Goal: Check status: Check status

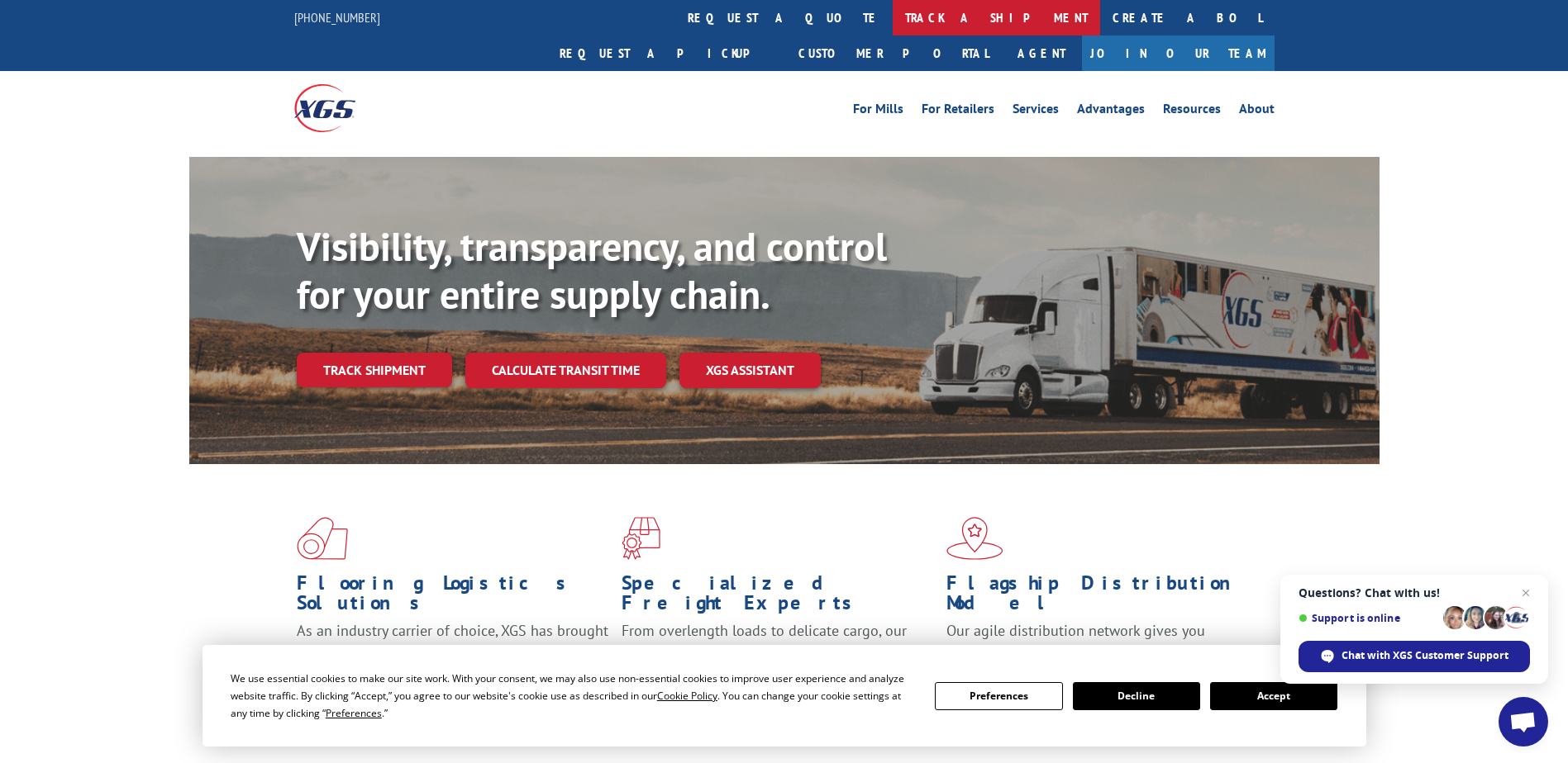
click at [893, 30] on link "track a shipment" at bounding box center [996, 17] width 207 height 36
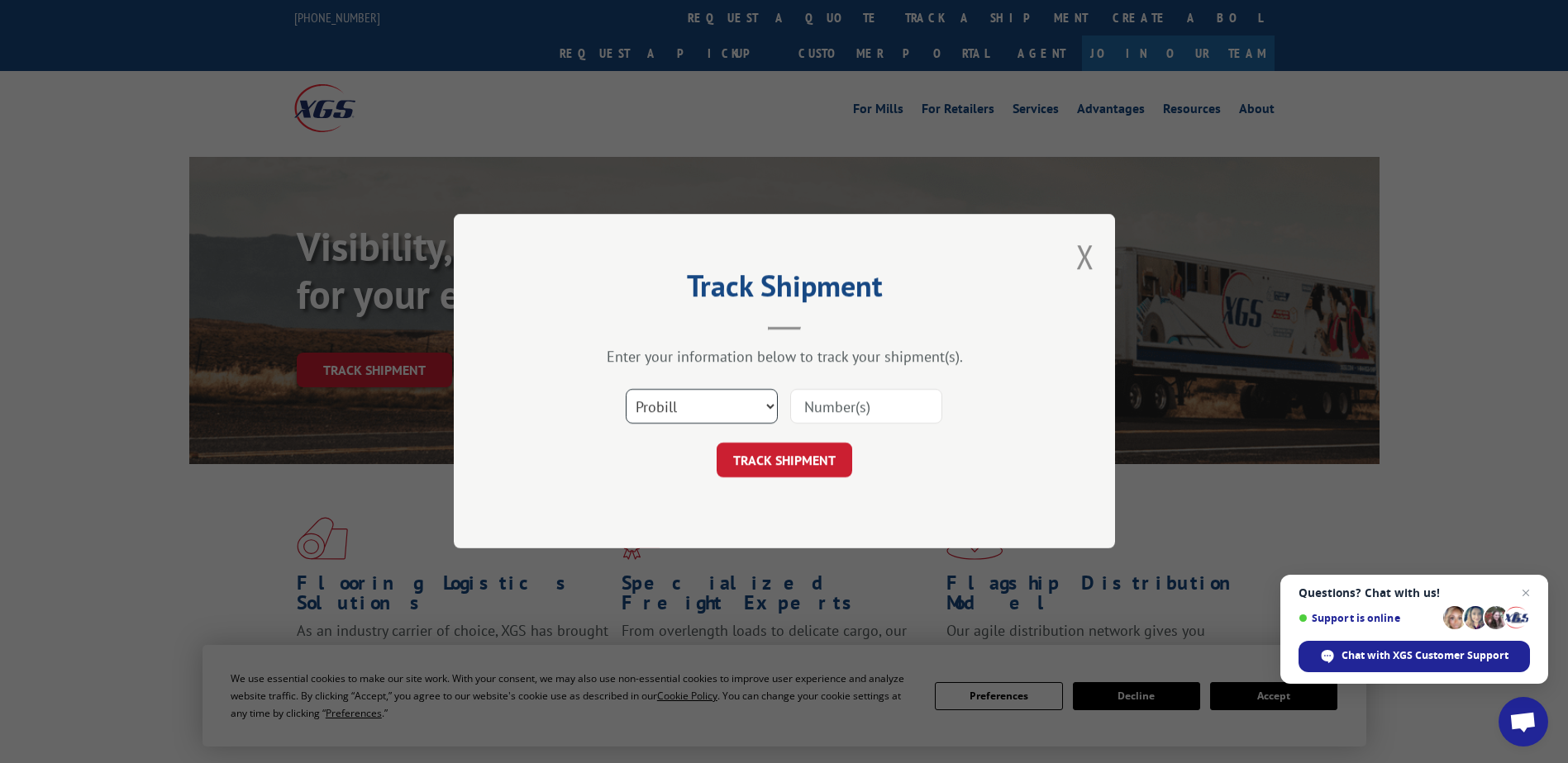
click at [691, 409] on select "Select category... Probill BOL PO" at bounding box center [701, 407] width 152 height 35
select select "bol"
click at [626, 390] on select "Select category... Probill BOL PO" at bounding box center [701, 407] width 152 height 35
click at [844, 411] on input at bounding box center [866, 407] width 152 height 35
type input "2402913"
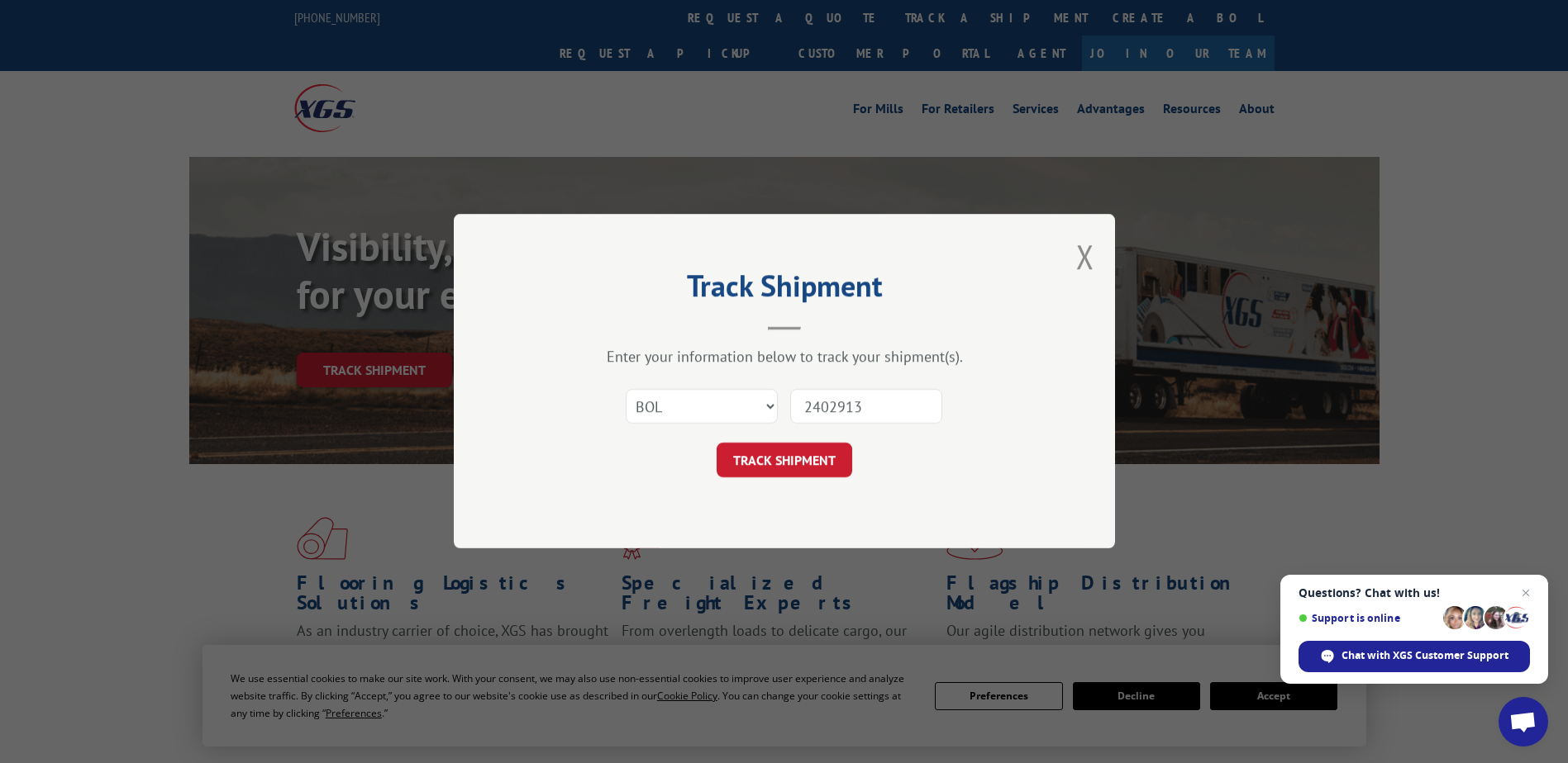
click button "TRACK SHIPMENT" at bounding box center [784, 461] width 136 height 35
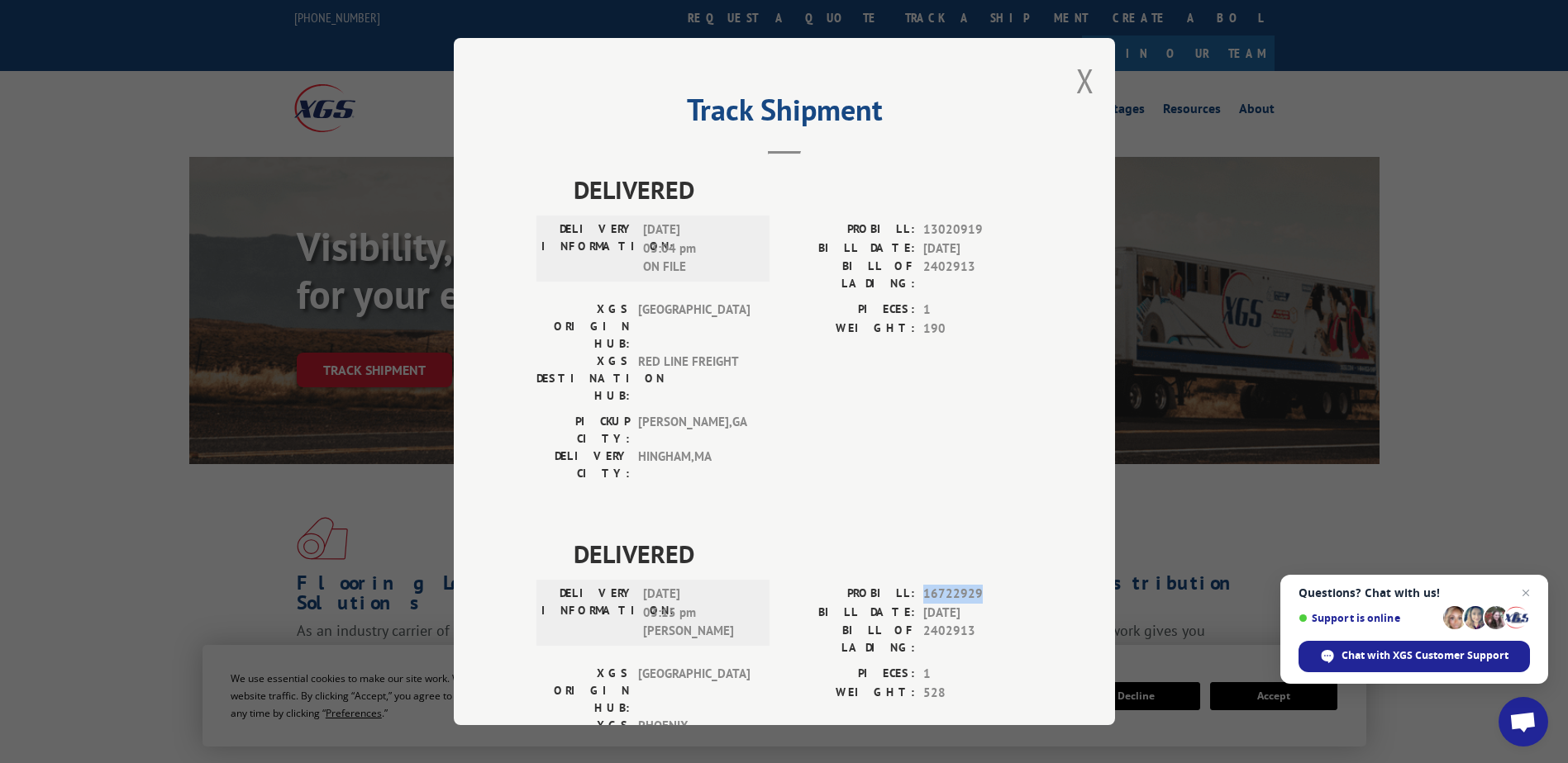
drag, startPoint x: 913, startPoint y: 499, endPoint x: 969, endPoint y: 495, distance: 56.1
click at [969, 585] on div "PROBILL: 16722929" at bounding box center [908, 594] width 248 height 19
copy span "16722929"
click at [1080, 85] on button "Close modal" at bounding box center [1084, 80] width 18 height 44
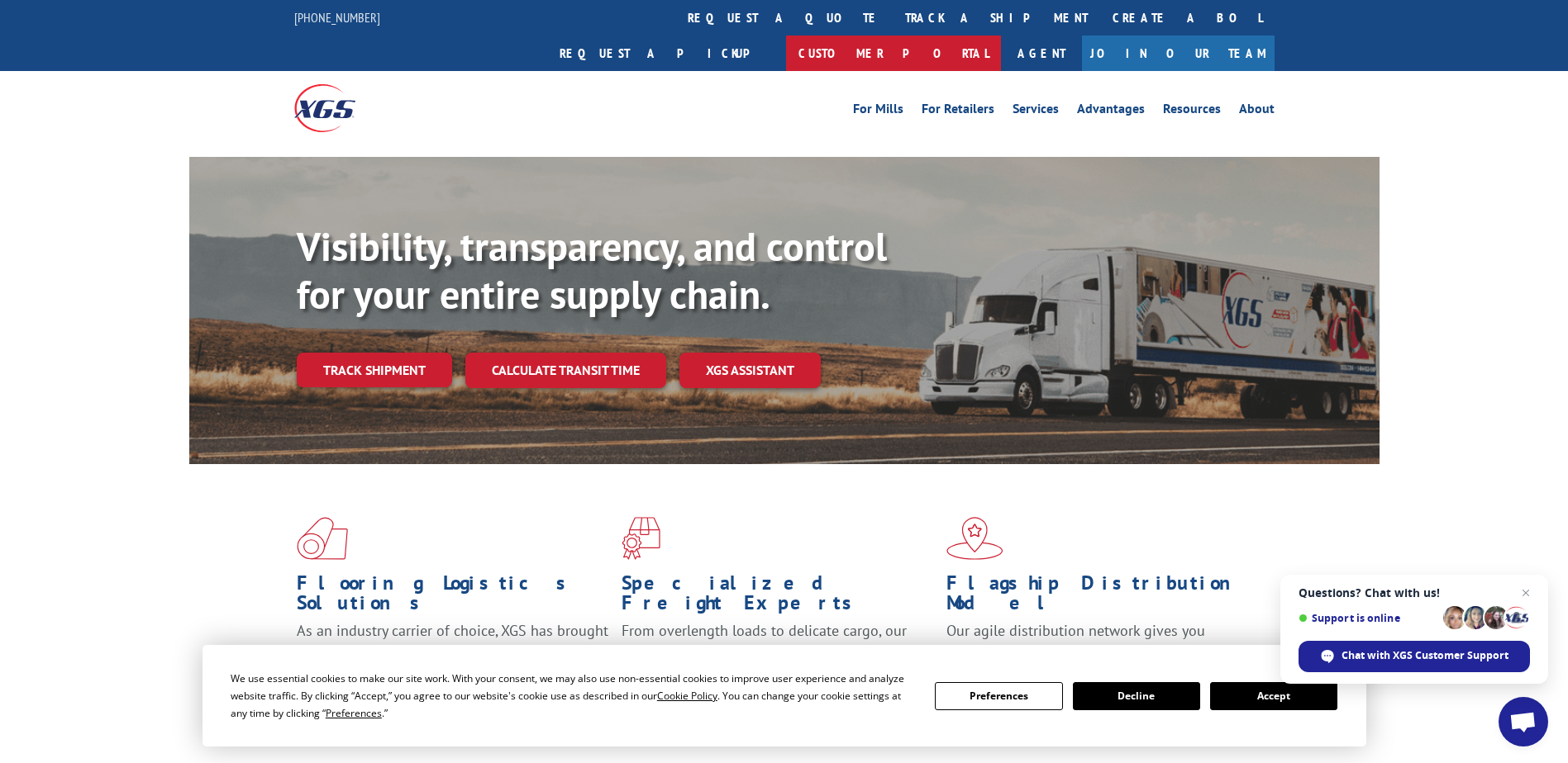
click at [1001, 36] on link "Customer Portal" at bounding box center [893, 53] width 215 height 36
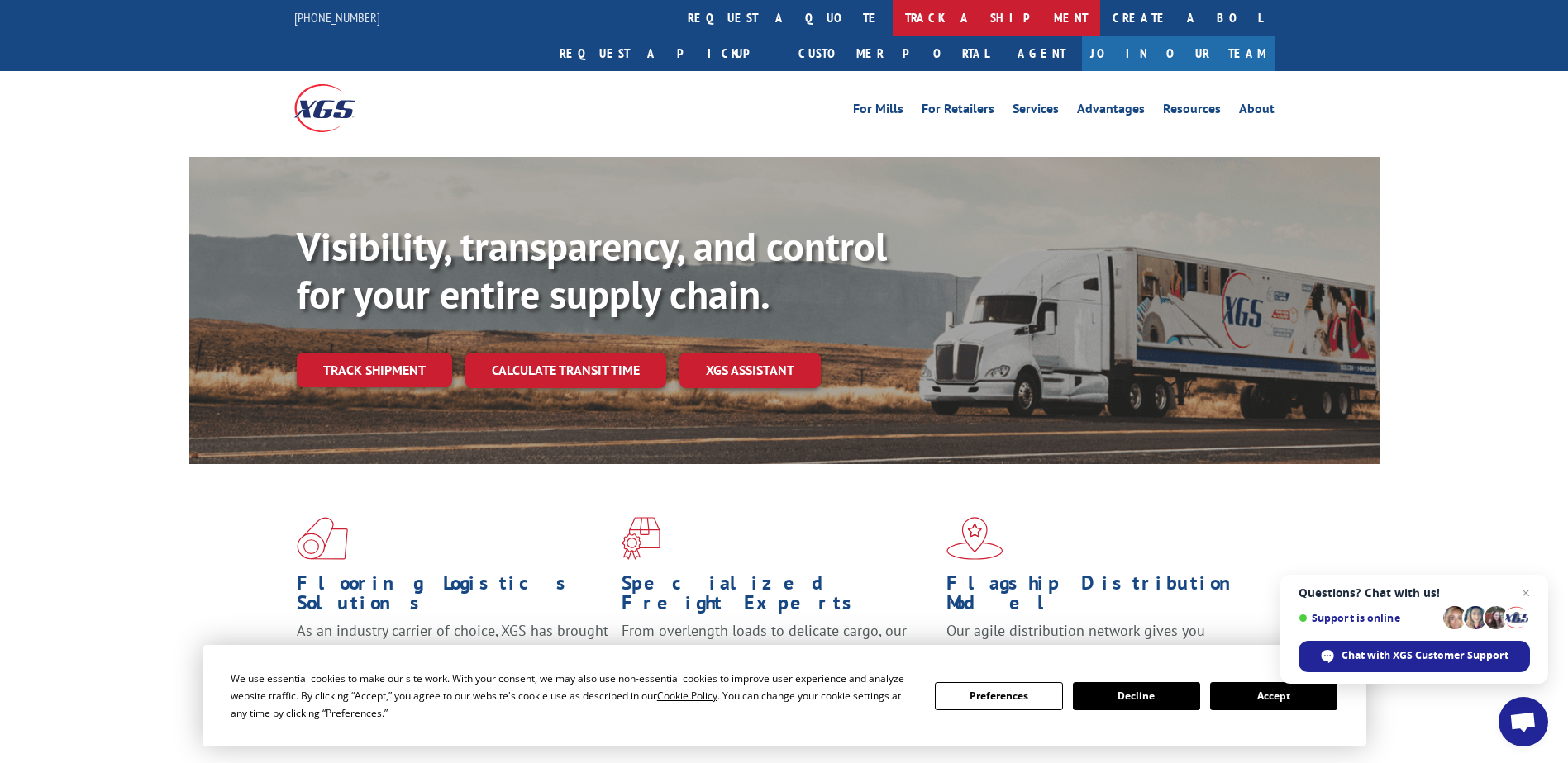
click at [893, 18] on link "track a shipment" at bounding box center [996, 17] width 207 height 36
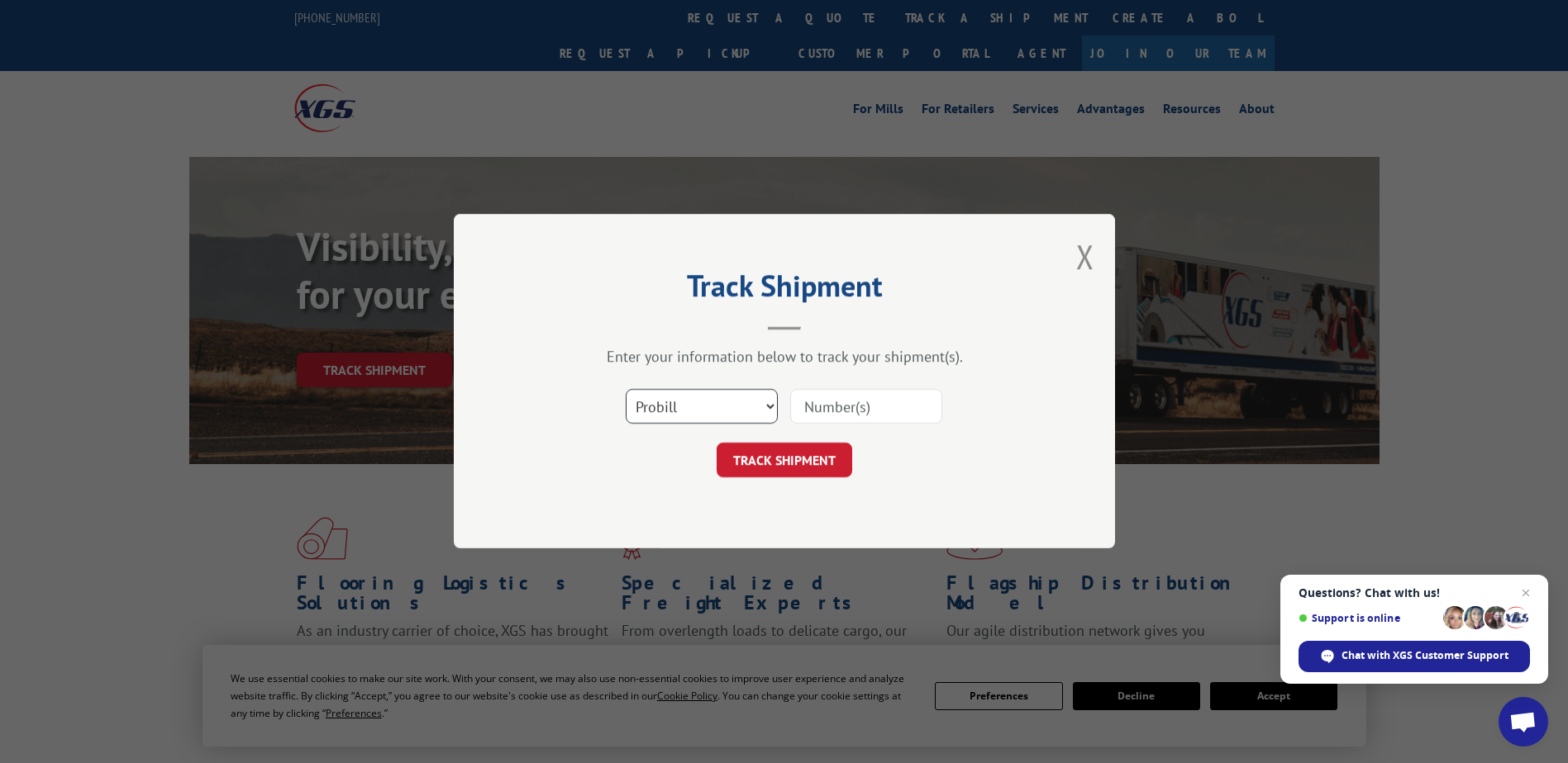
click at [734, 412] on select "Select category... Probill BOL PO" at bounding box center [701, 407] width 152 height 35
select select "bol"
click at [626, 390] on select "Select category... Probill BOL PO" at bounding box center [701, 407] width 152 height 35
click at [808, 414] on input at bounding box center [866, 407] width 152 height 35
click at [793, 402] on input at bounding box center [866, 407] width 152 height 35
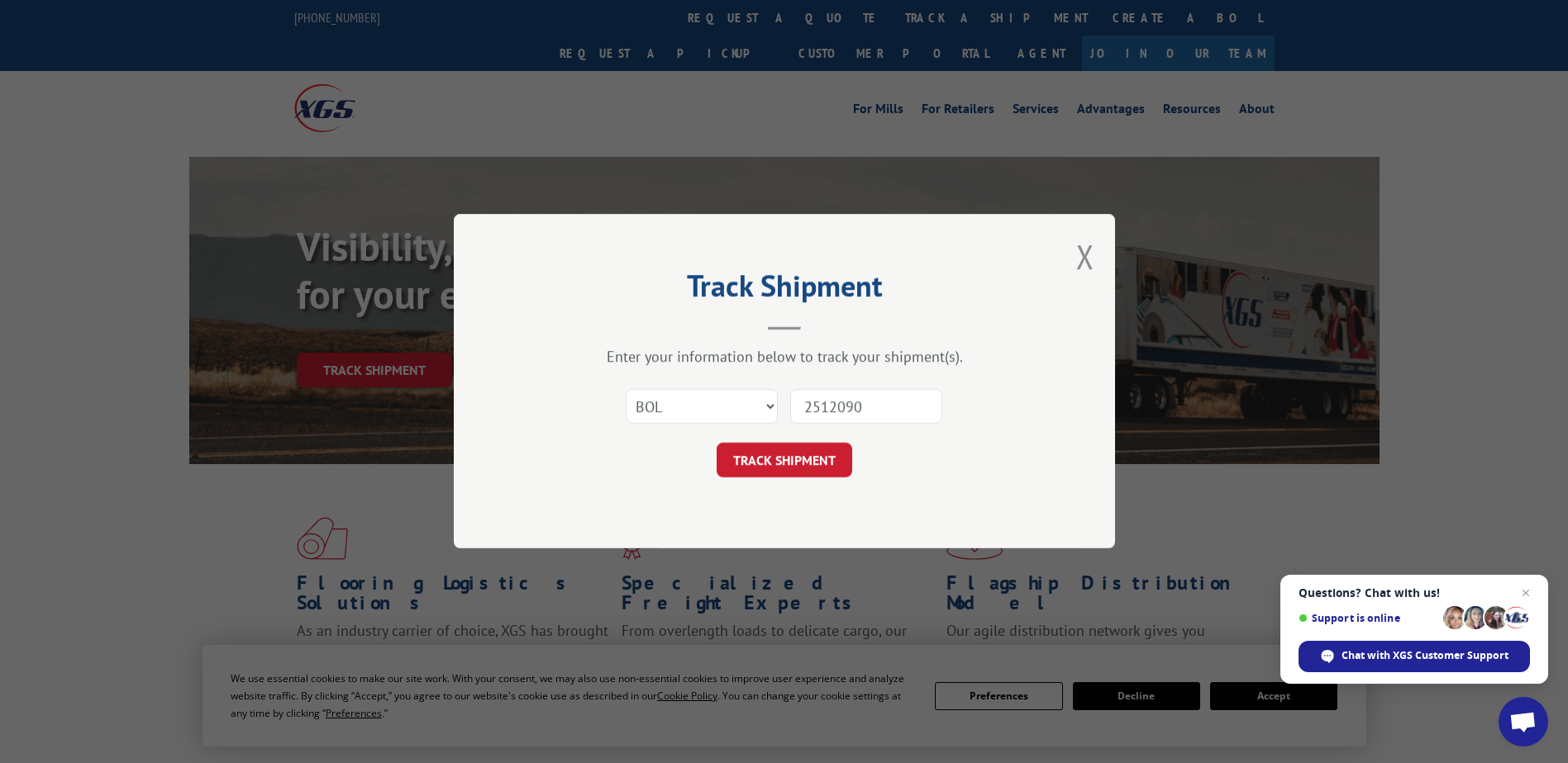
type input "2512090"
click at [796, 480] on div "Track Shipment Enter your information below to track your shipment(s). Select c…" at bounding box center [784, 381] width 661 height 335
click at [796, 470] on button "TRACK SHIPMENT" at bounding box center [784, 461] width 136 height 35
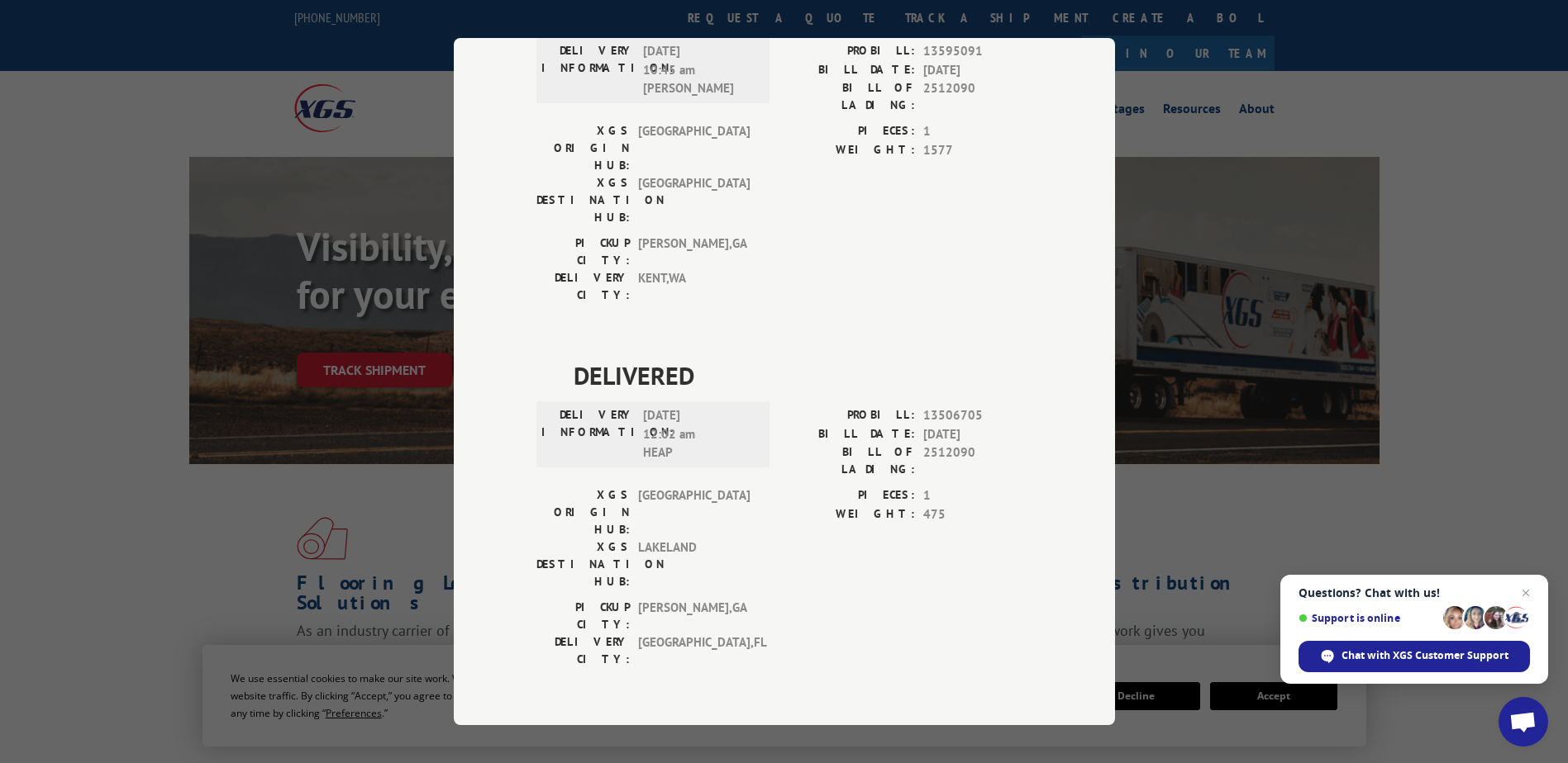
scroll to position [579, 0]
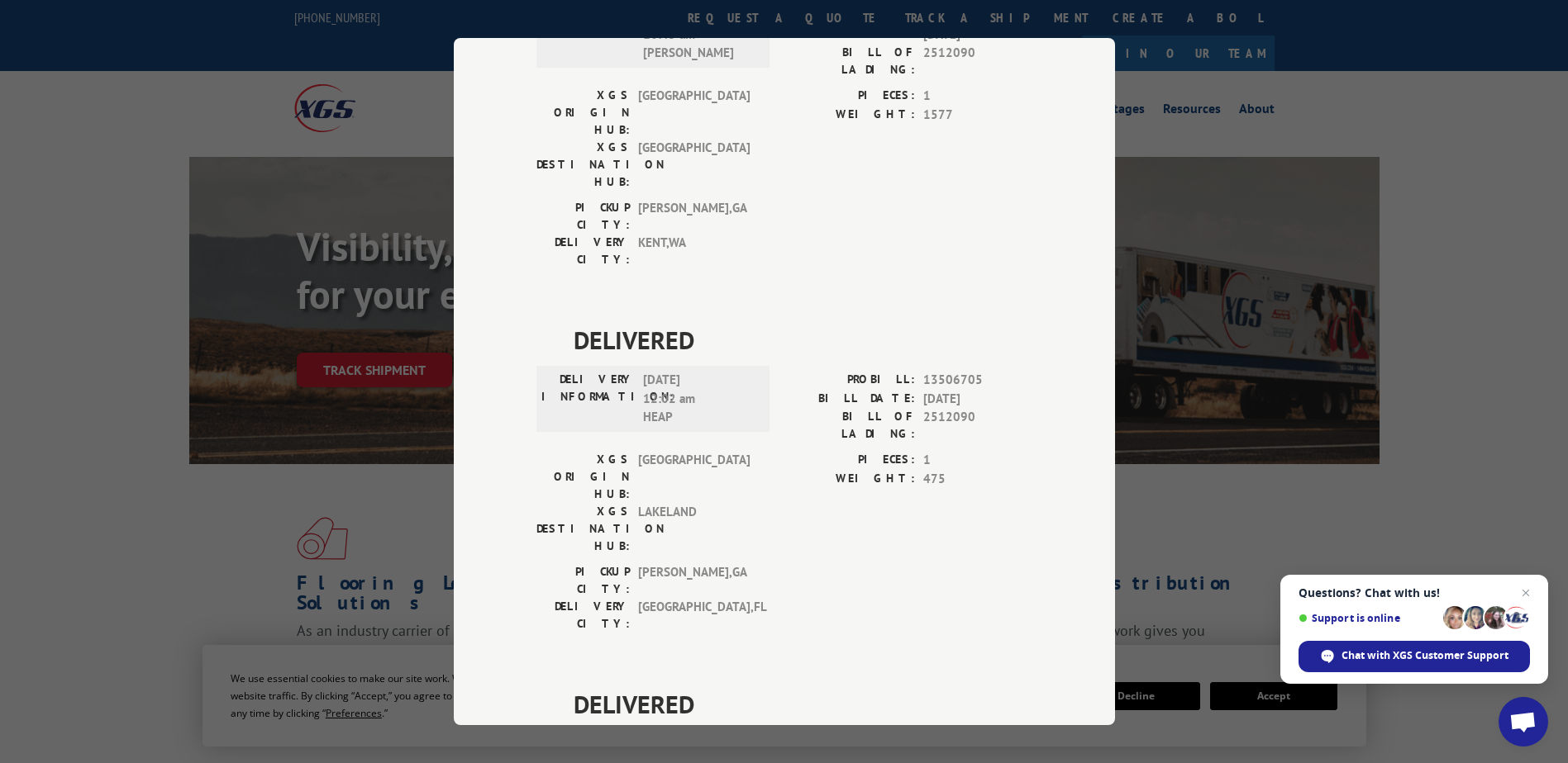
drag, startPoint x: 915, startPoint y: 460, endPoint x: 977, endPoint y: 457, distance: 62.1
click at [977, 735] on div "PROBILL: 16723888" at bounding box center [908, 745] width 248 height 19
copy span "16723888"
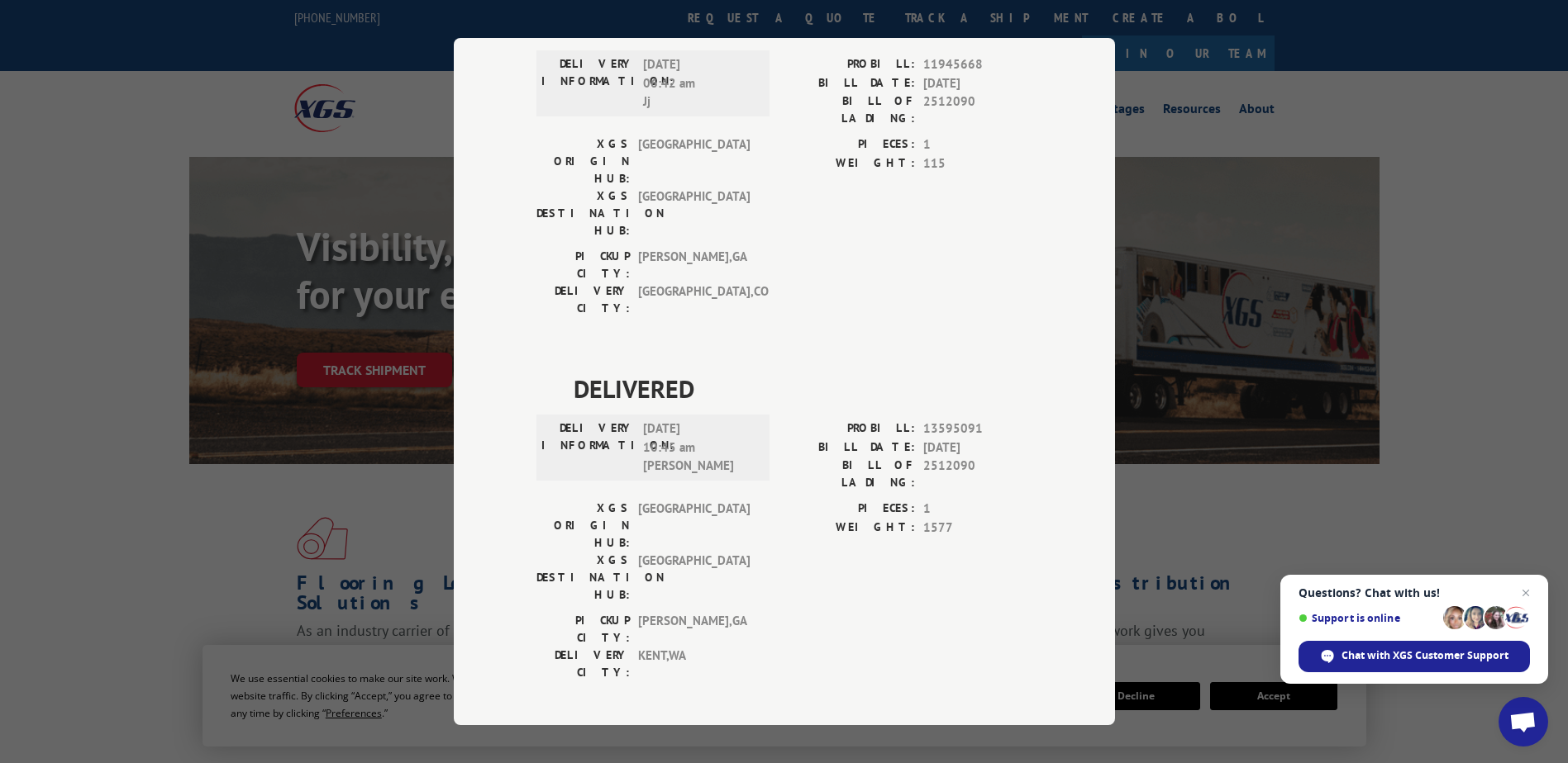
scroll to position [0, 0]
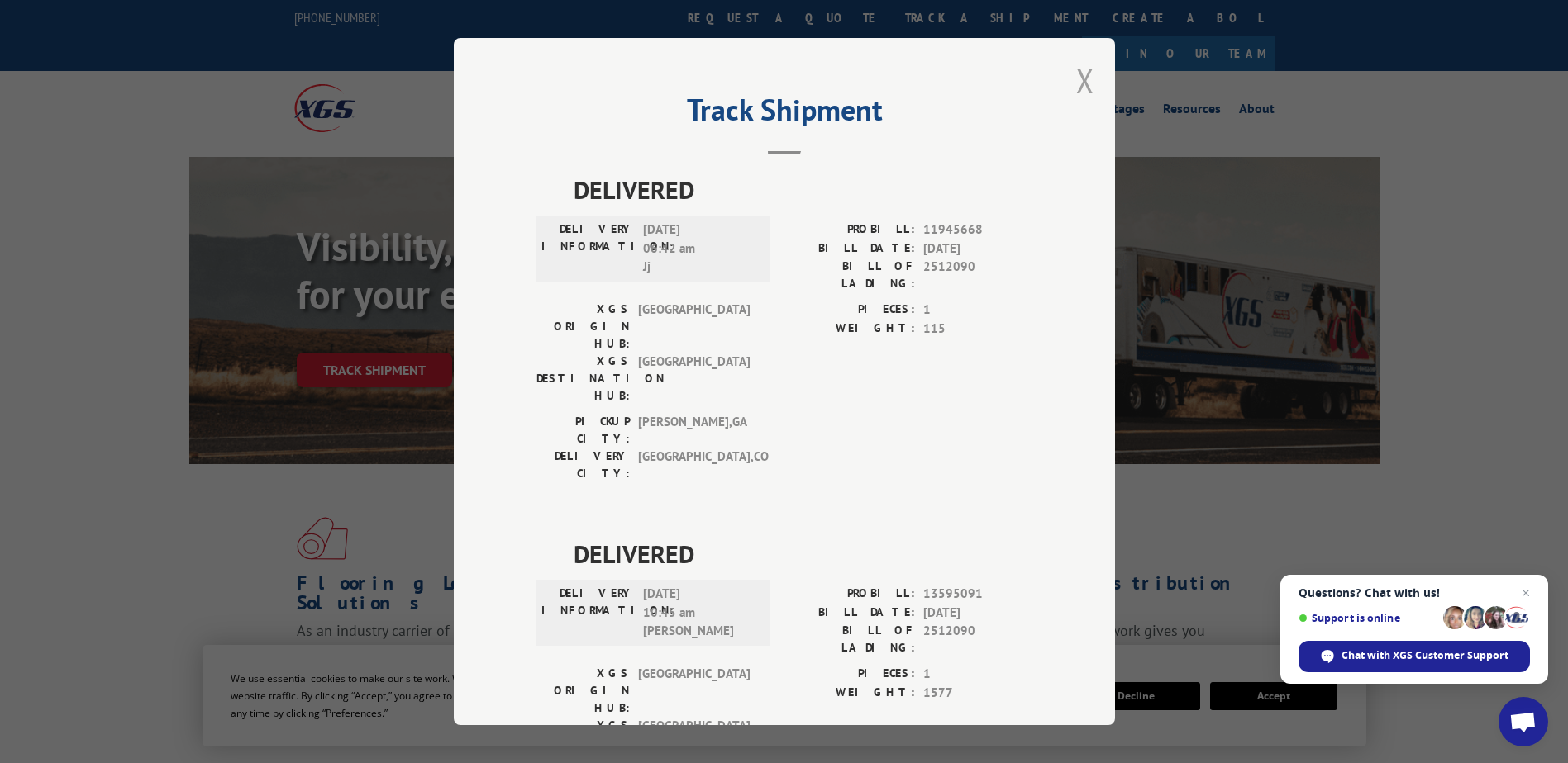
click at [1084, 82] on button "Close modal" at bounding box center [1084, 80] width 18 height 44
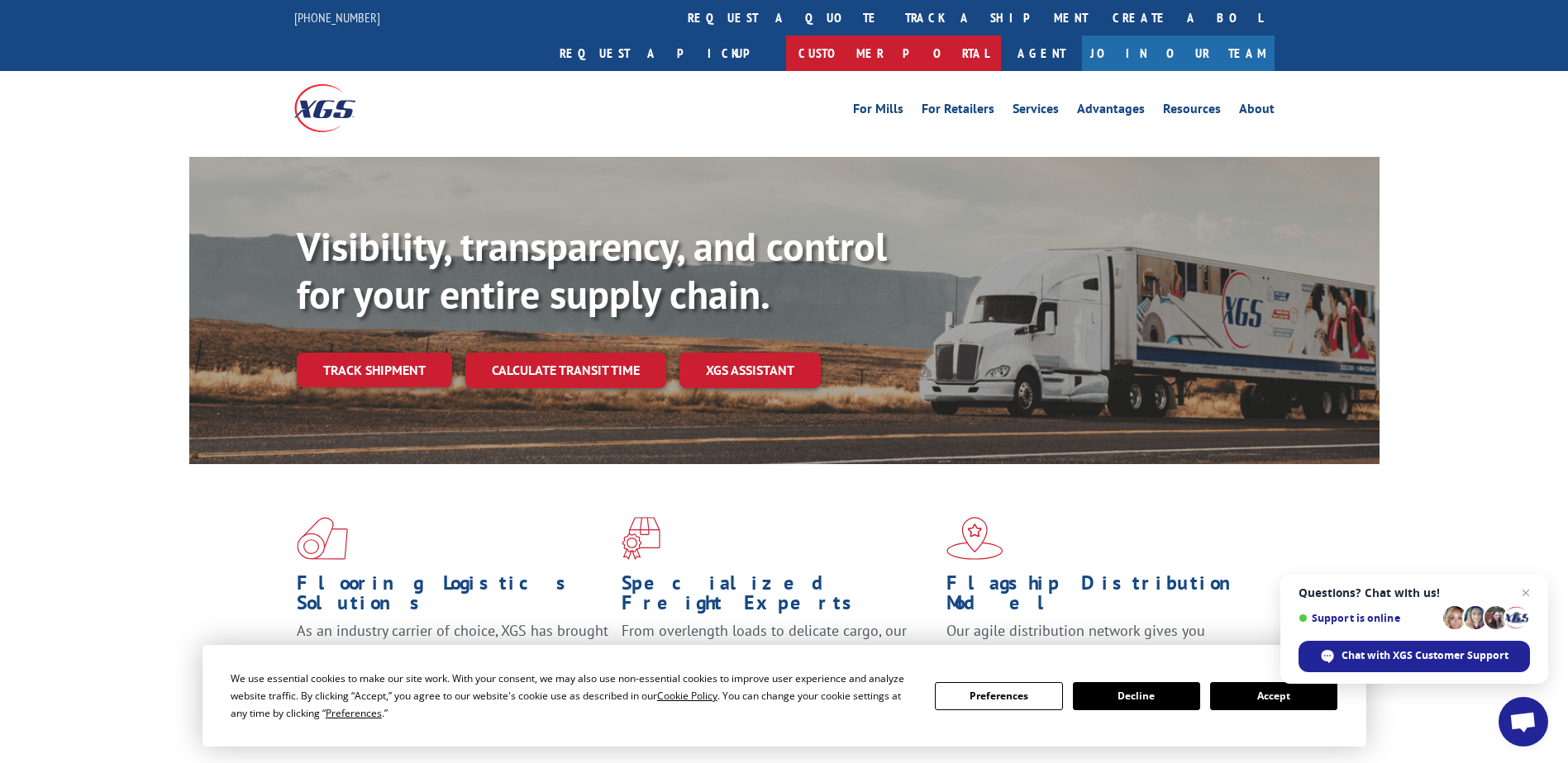
click at [1001, 36] on link "Customer Portal" at bounding box center [893, 53] width 215 height 36
